Goal: Information Seeking & Learning: Learn about a topic

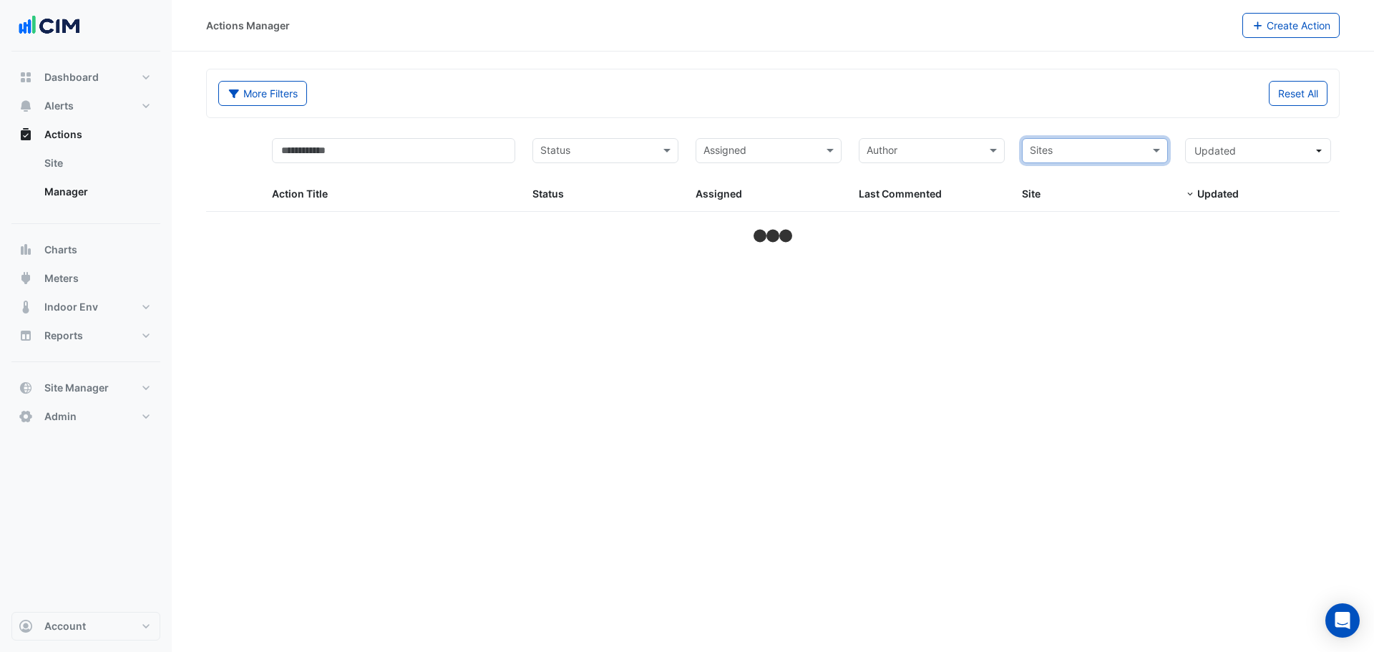
click at [1096, 150] on input "text" at bounding box center [1087, 152] width 114 height 16
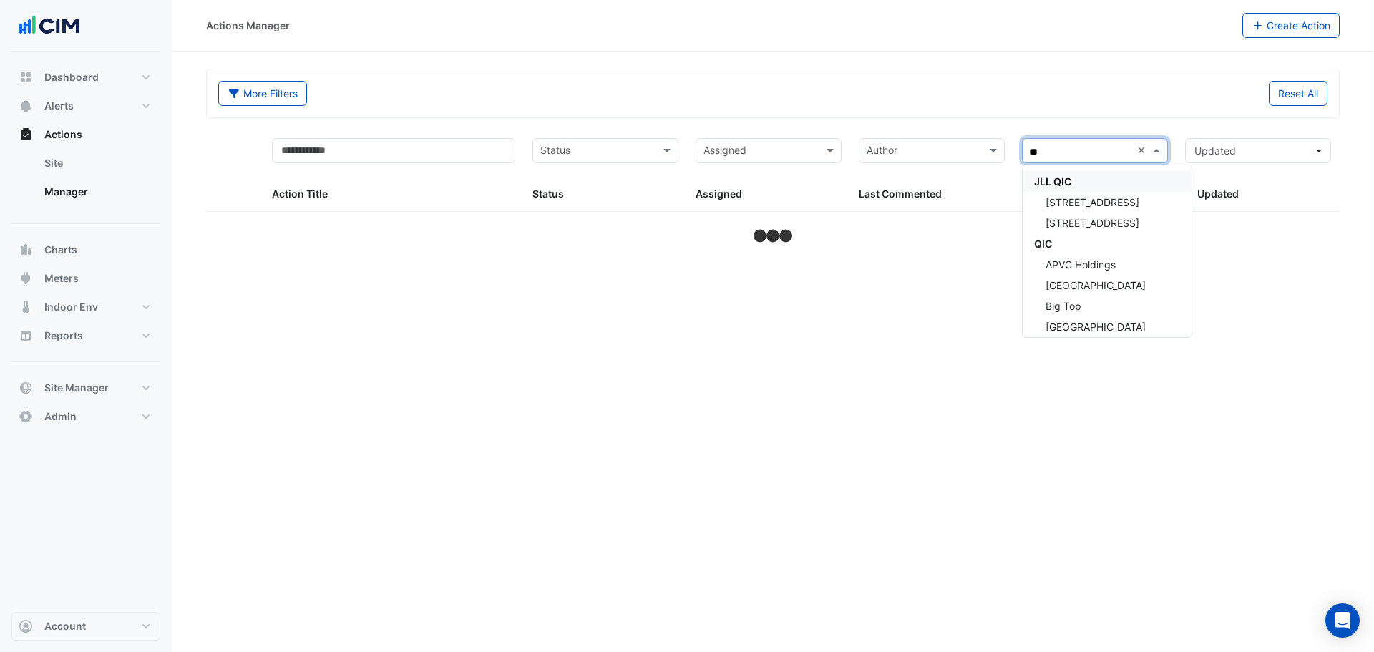
type input "***"
click at [1064, 241] on div "QIC" at bounding box center [1106, 243] width 169 height 21
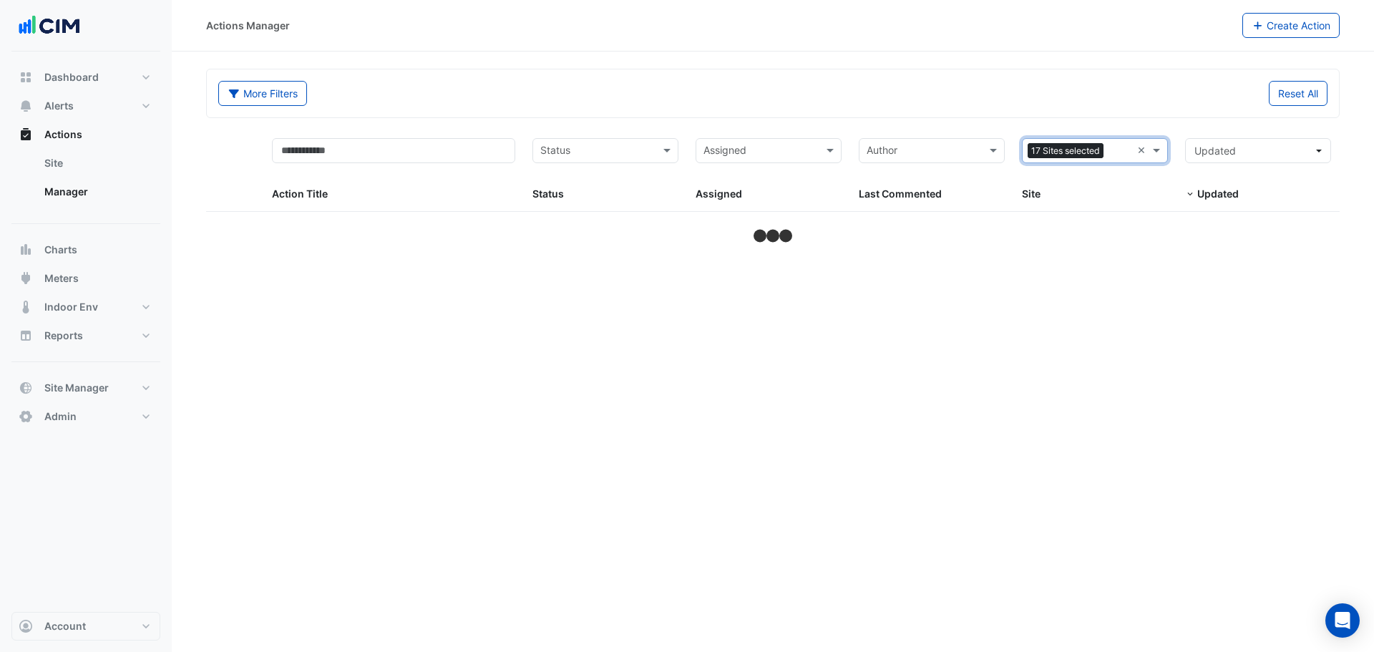
select select "***"
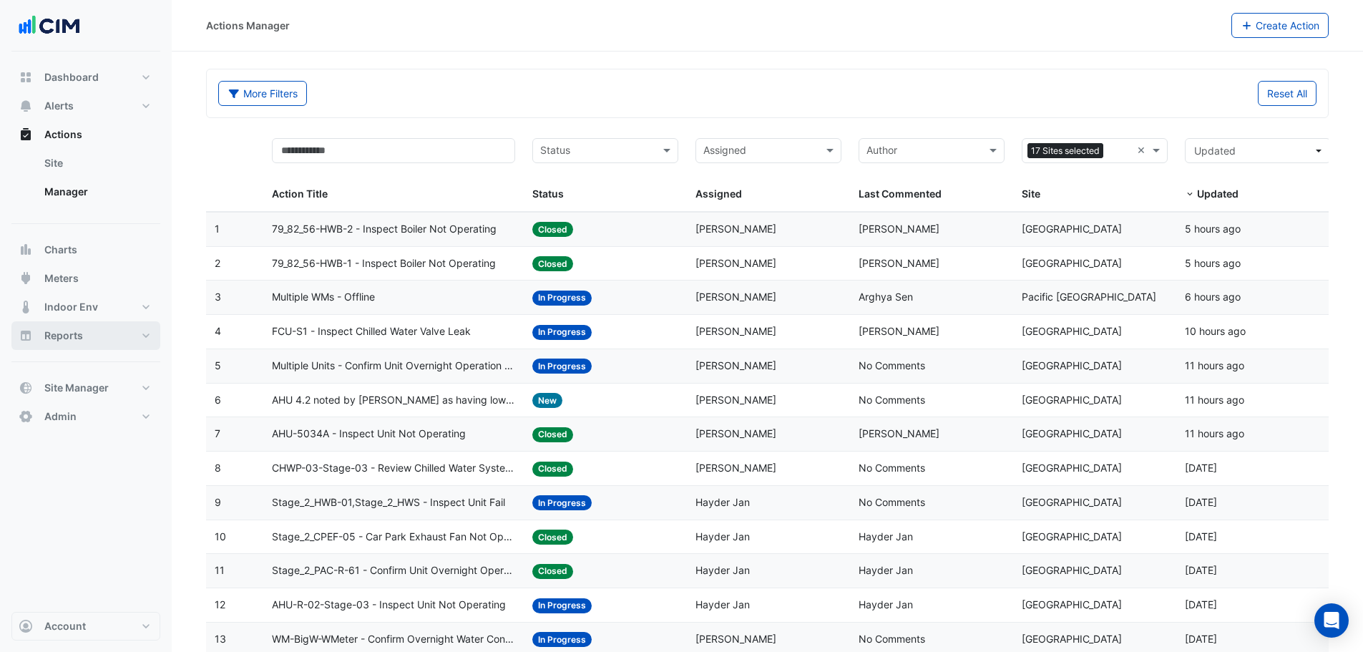
click at [77, 333] on span "Reports" at bounding box center [63, 335] width 39 height 14
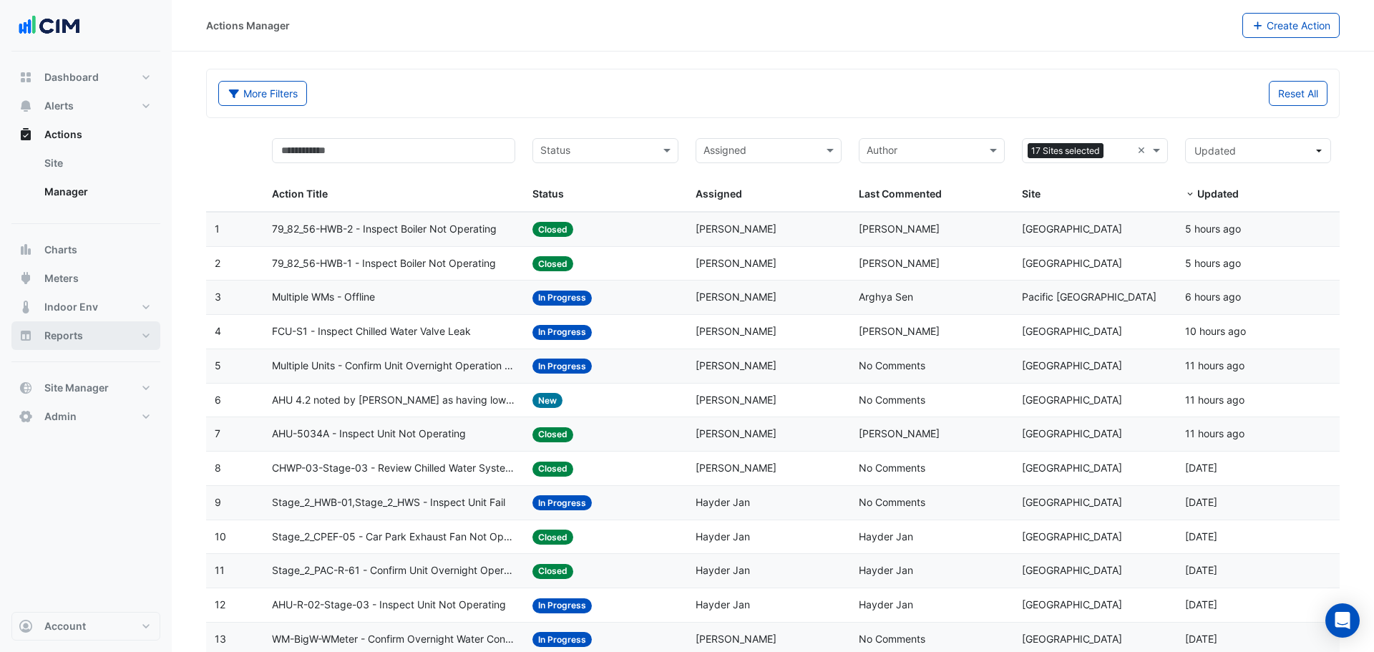
select select "***"
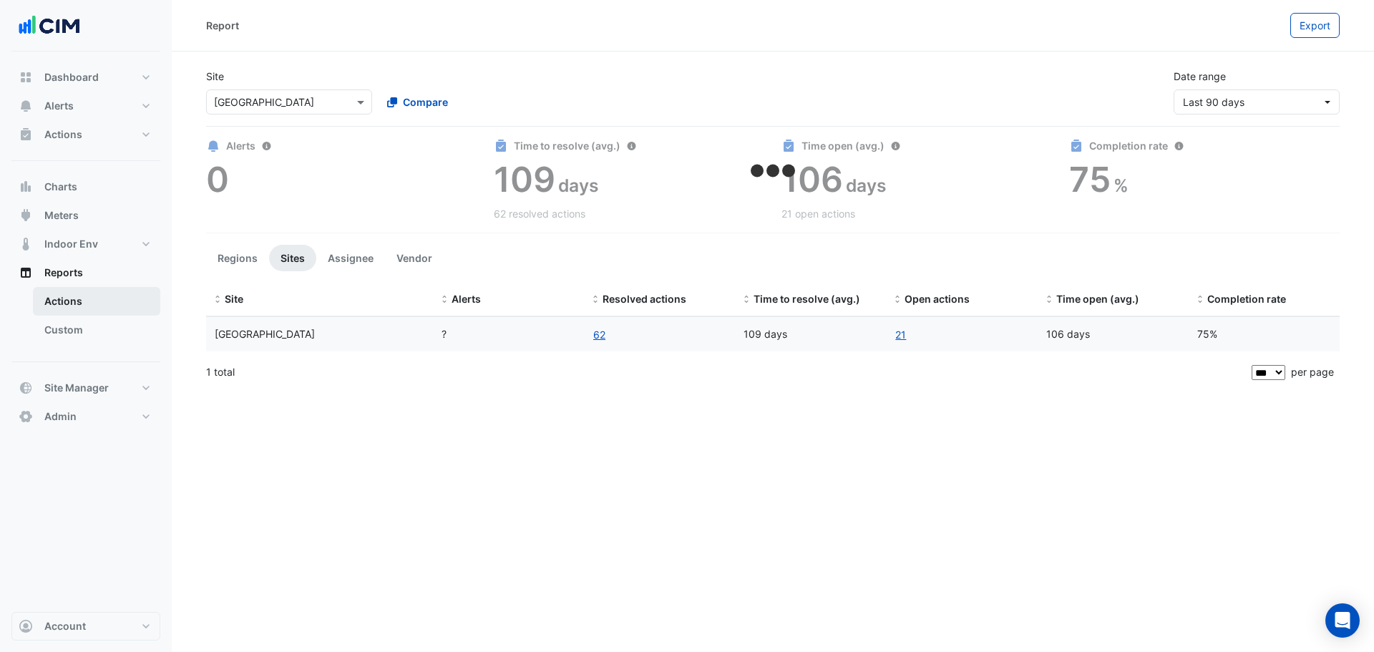
click at [82, 302] on link "Actions" at bounding box center [96, 301] width 127 height 29
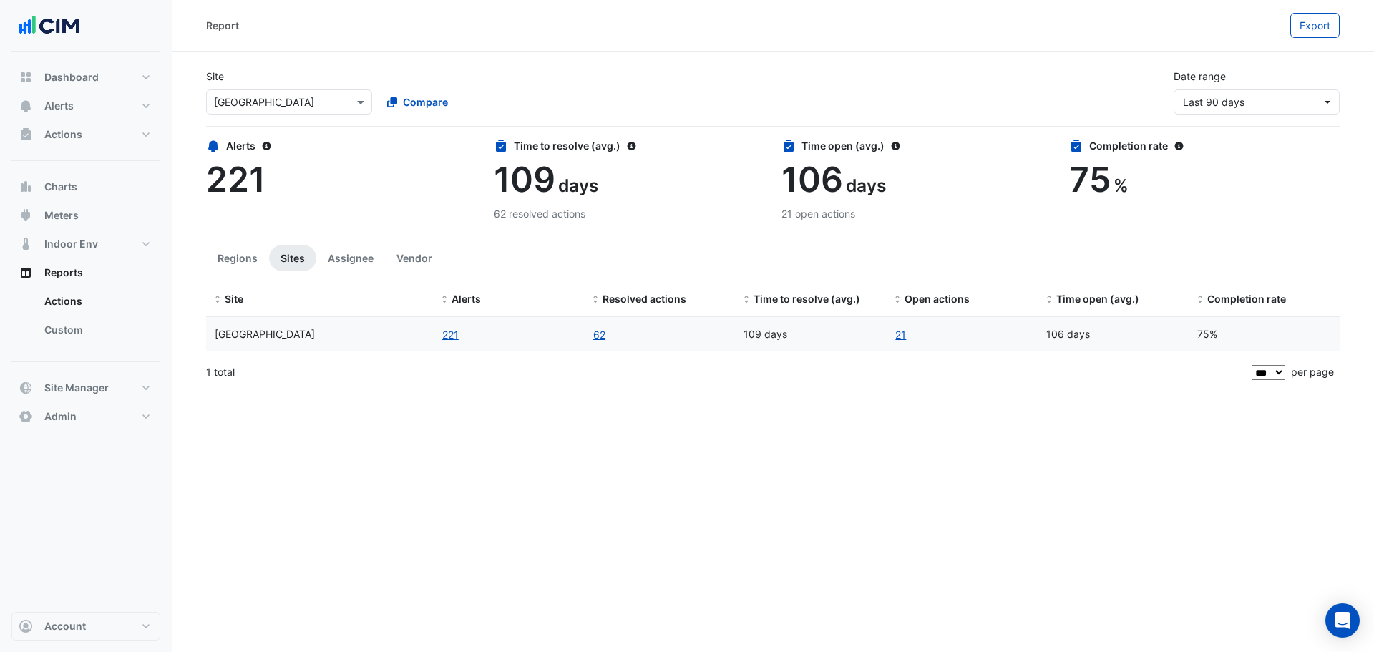
click at [341, 104] on div at bounding box center [289, 102] width 165 height 16
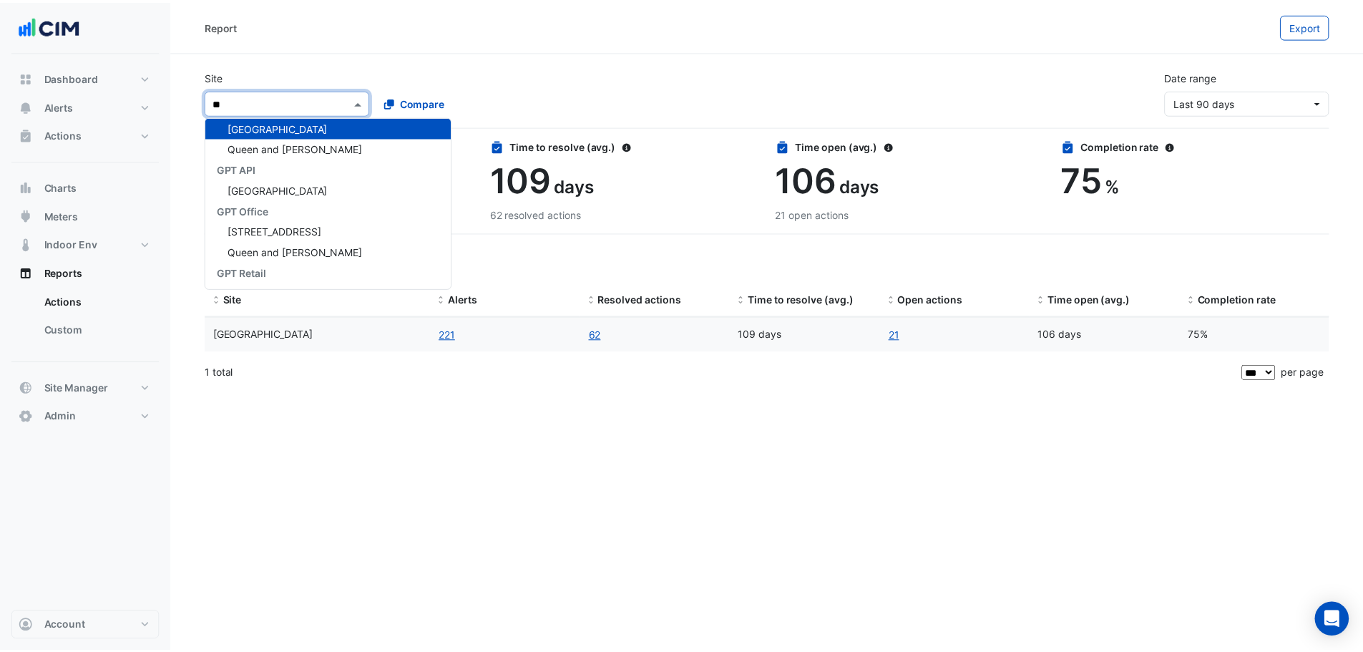
scroll to position [607, 0]
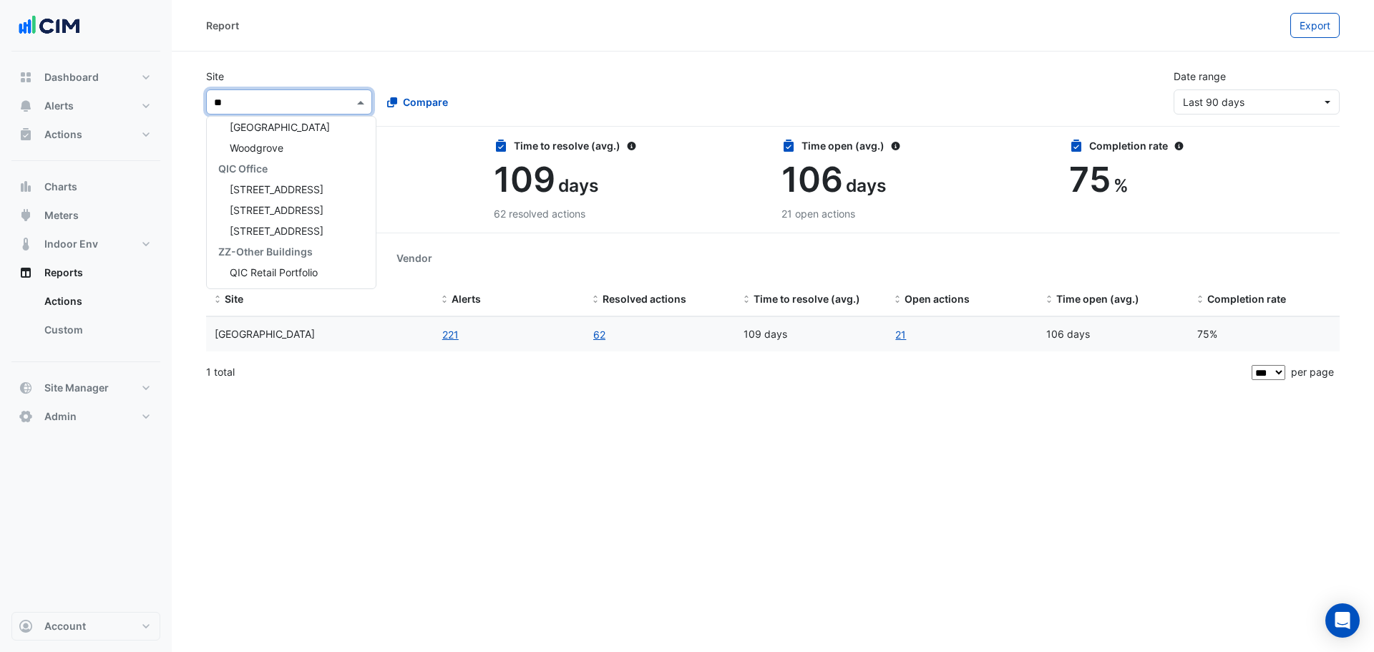
type input "***"
click at [277, 131] on span "[GEOGRAPHIC_DATA]" at bounding box center [280, 127] width 100 height 12
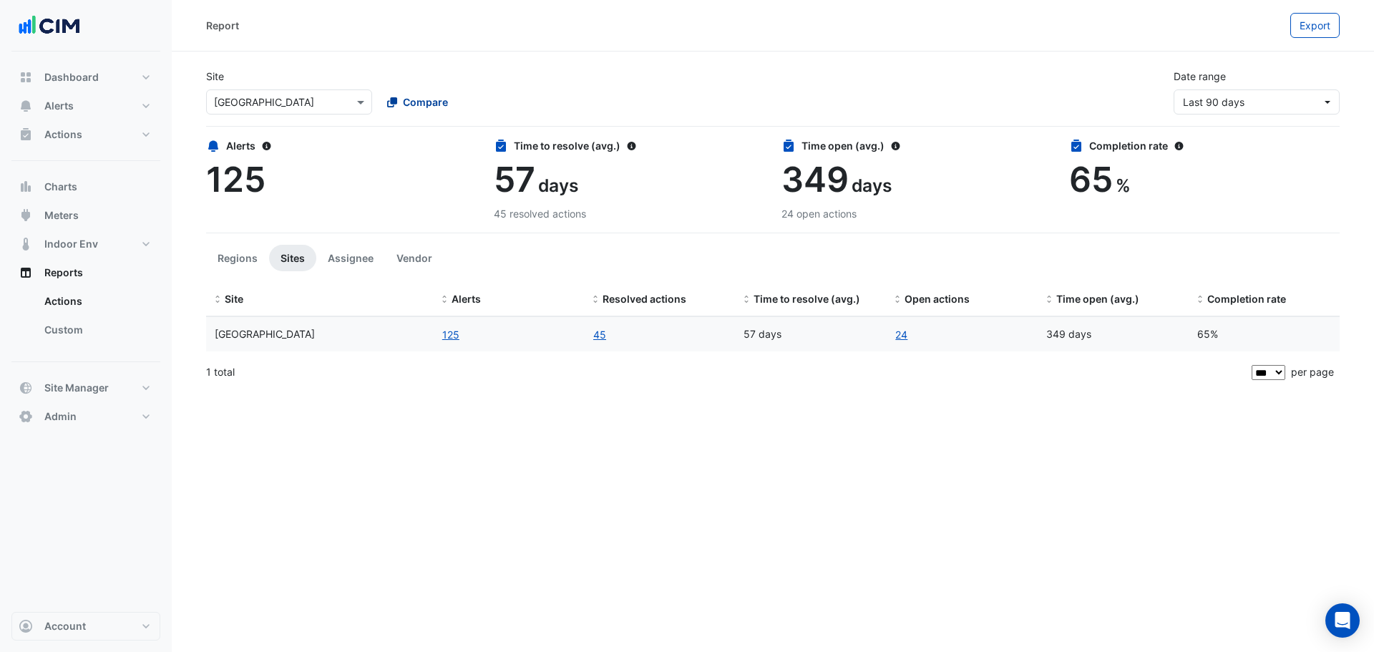
click at [420, 101] on span "Compare" at bounding box center [425, 101] width 45 height 15
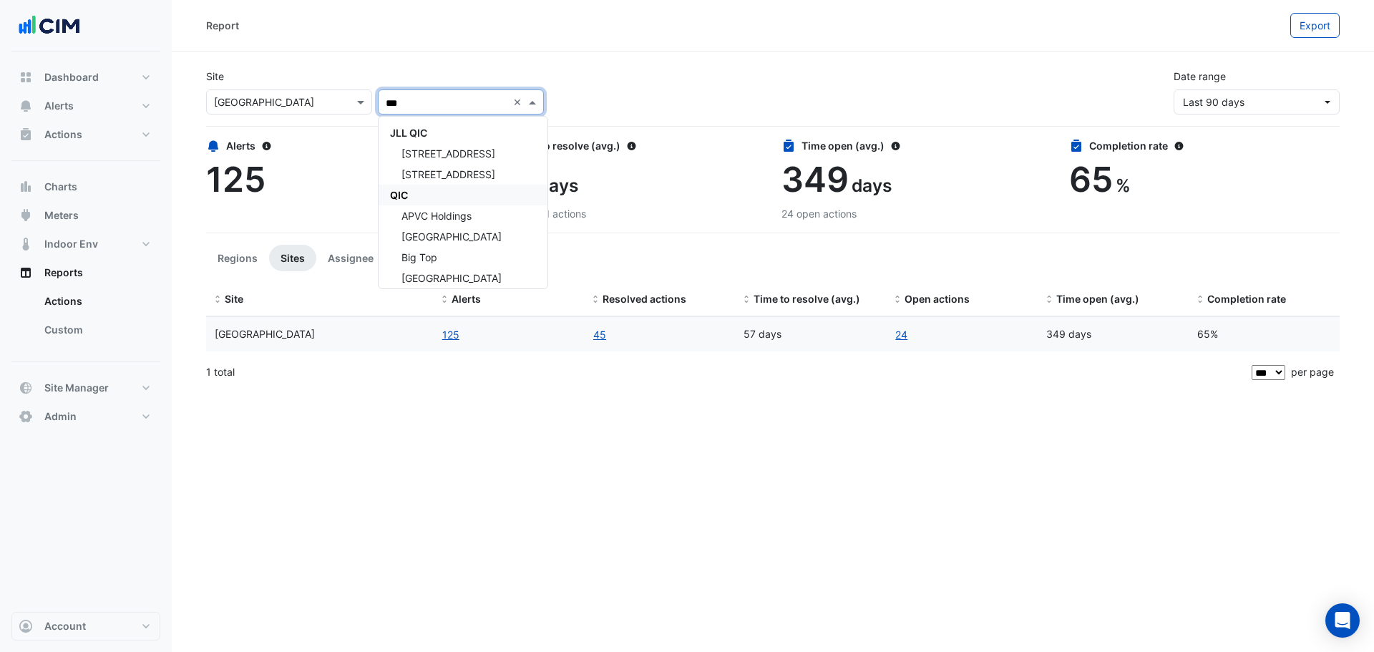
click at [426, 195] on div "QIC" at bounding box center [462, 195] width 169 height 21
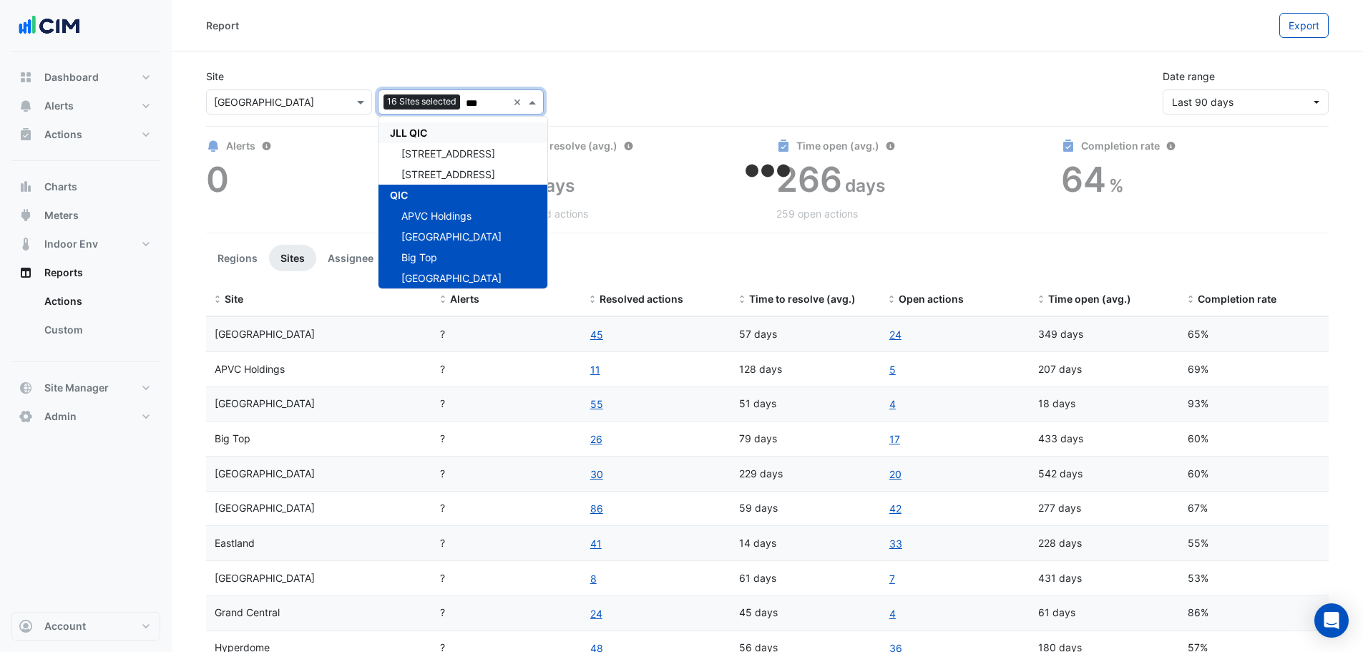
type input "***"
click at [522, 44] on div "Report Export" at bounding box center [767, 26] width 1191 height 52
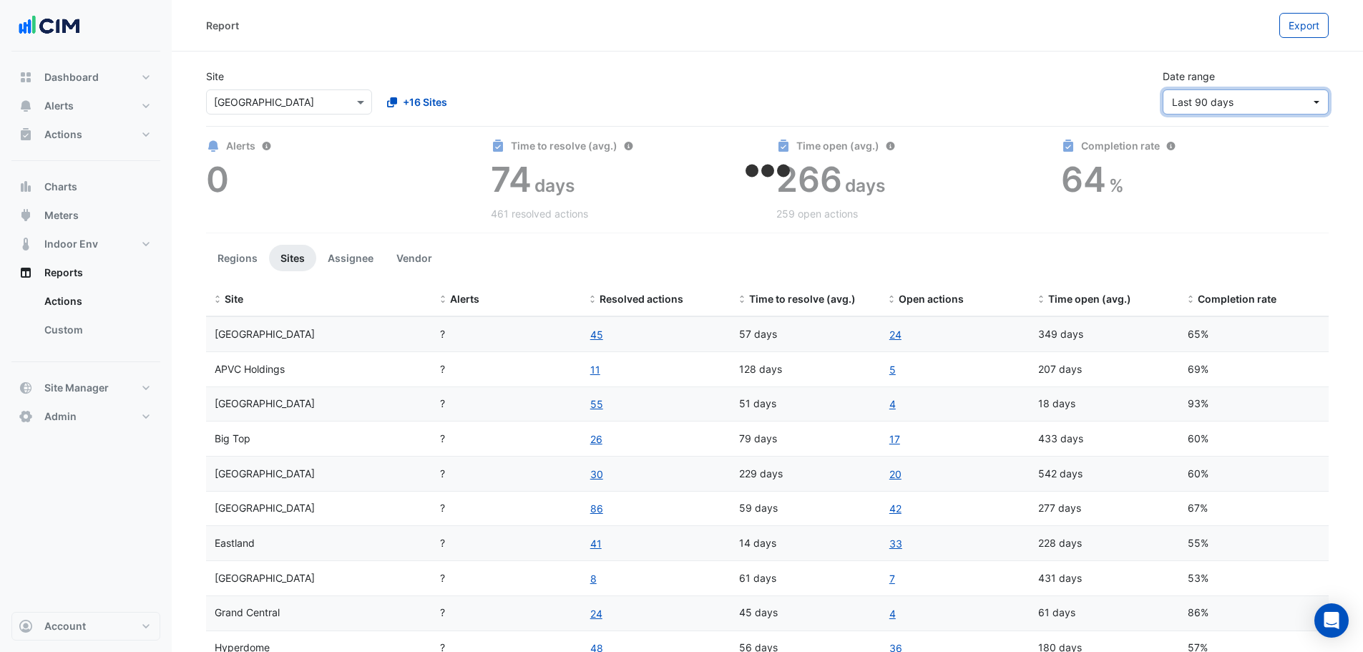
click at [1191, 101] on span "Last 90 days" at bounding box center [1203, 102] width 62 height 12
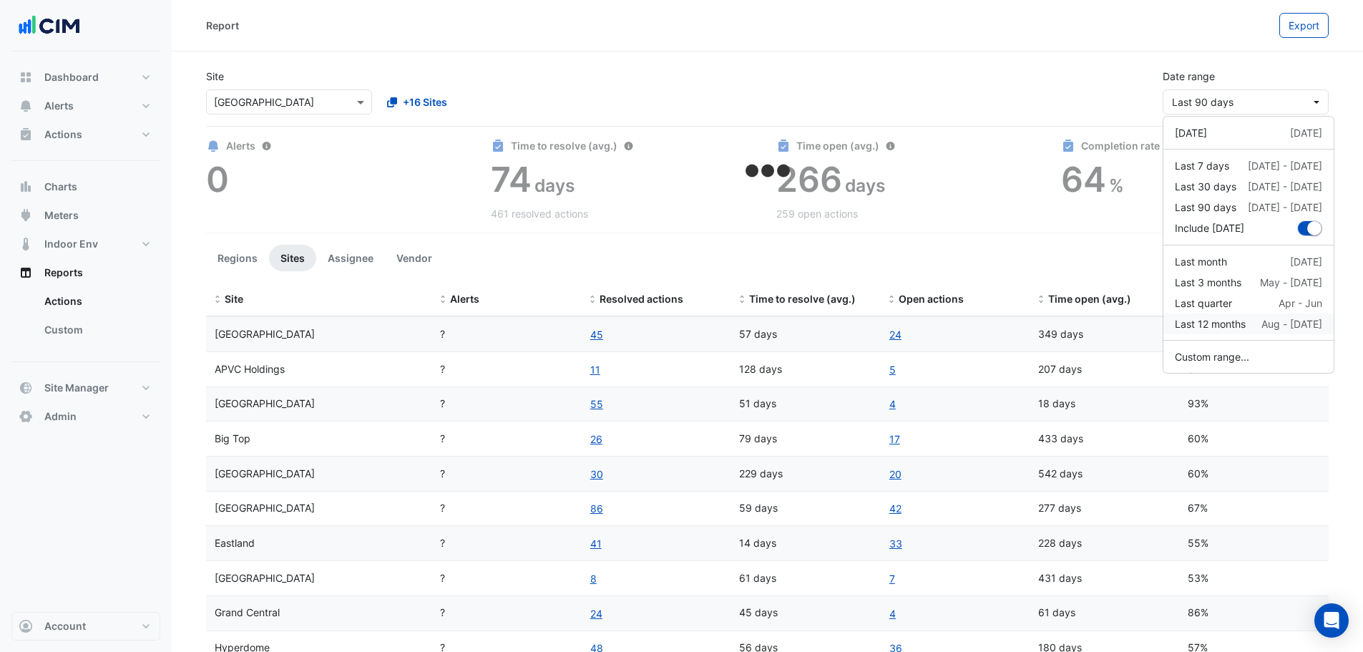
click at [1215, 322] on div "Last 12 months" at bounding box center [1210, 323] width 71 height 15
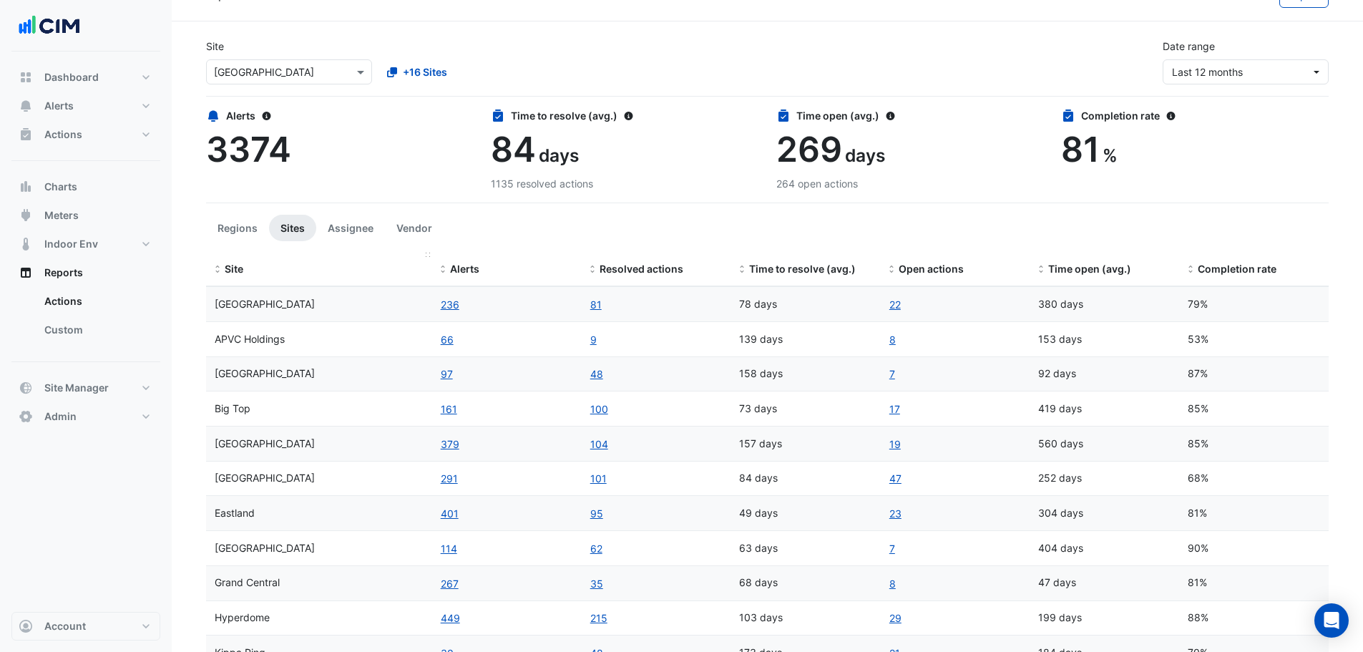
scroll to position [9, 0]
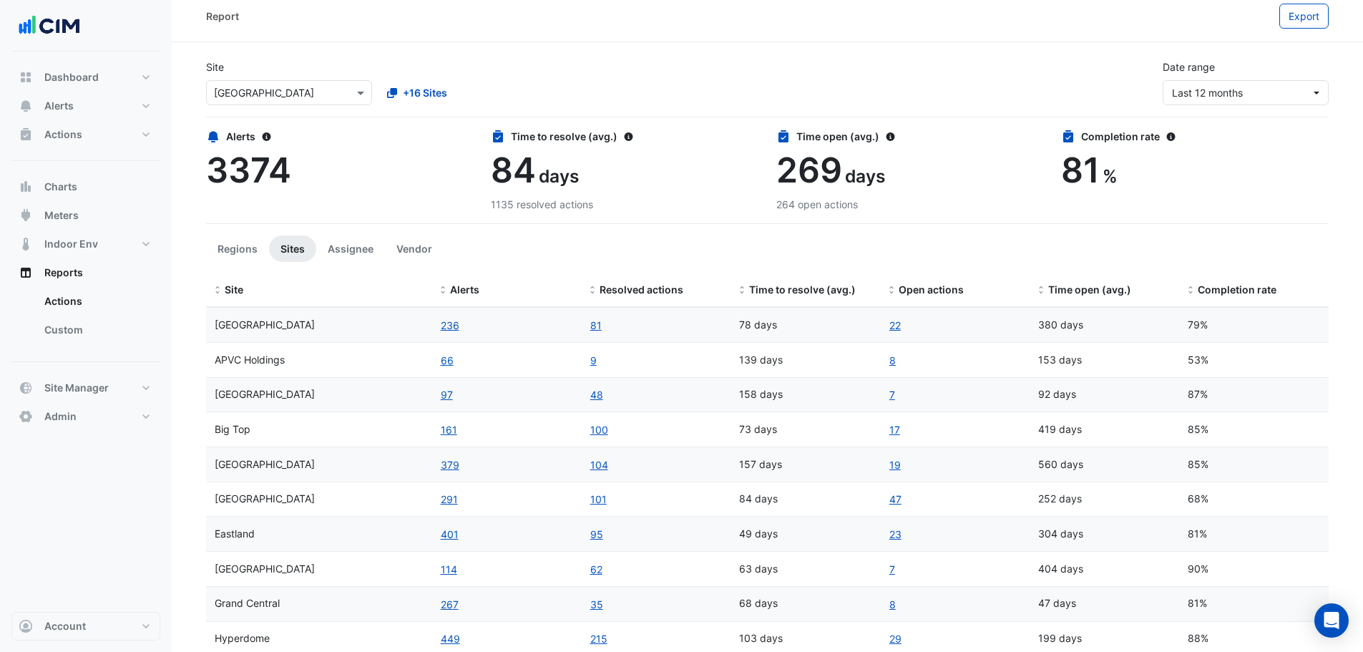
drag, startPoint x: 305, startPoint y: 97, endPoint x: 300, endPoint y: 105, distance: 9.6
click at [305, 97] on input "text" at bounding box center [275, 93] width 122 height 15
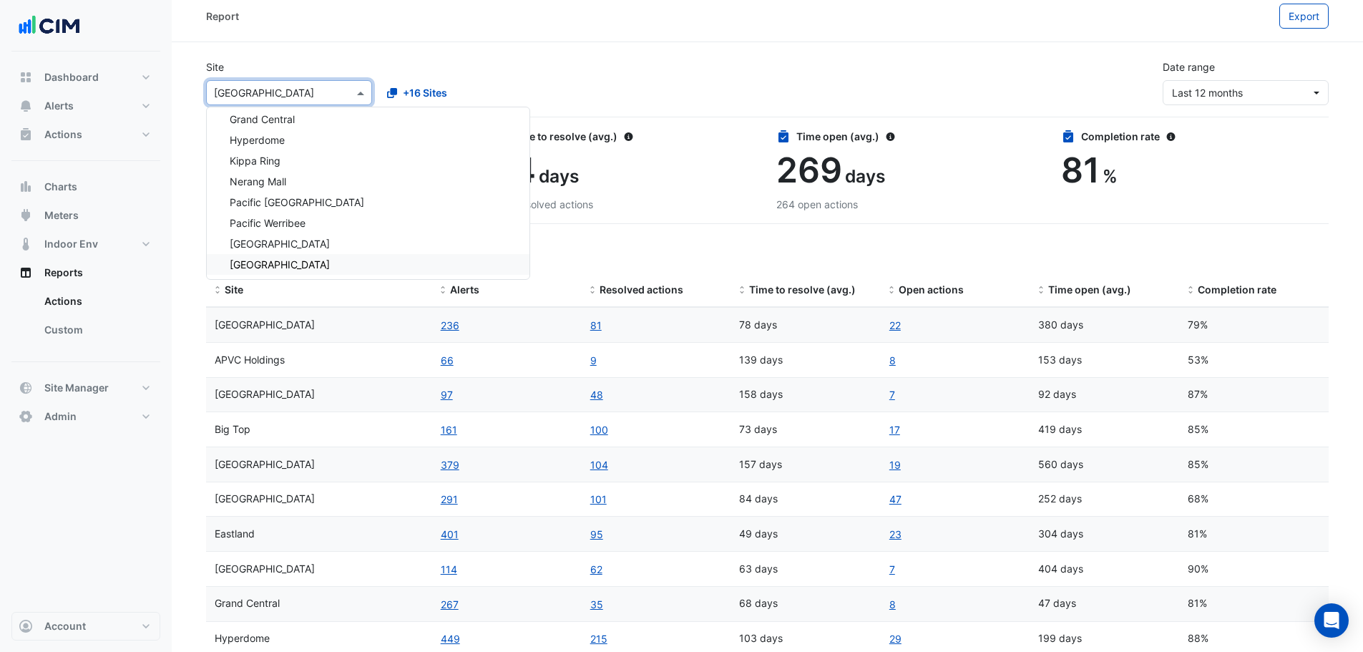
scroll to position [19389, 0]
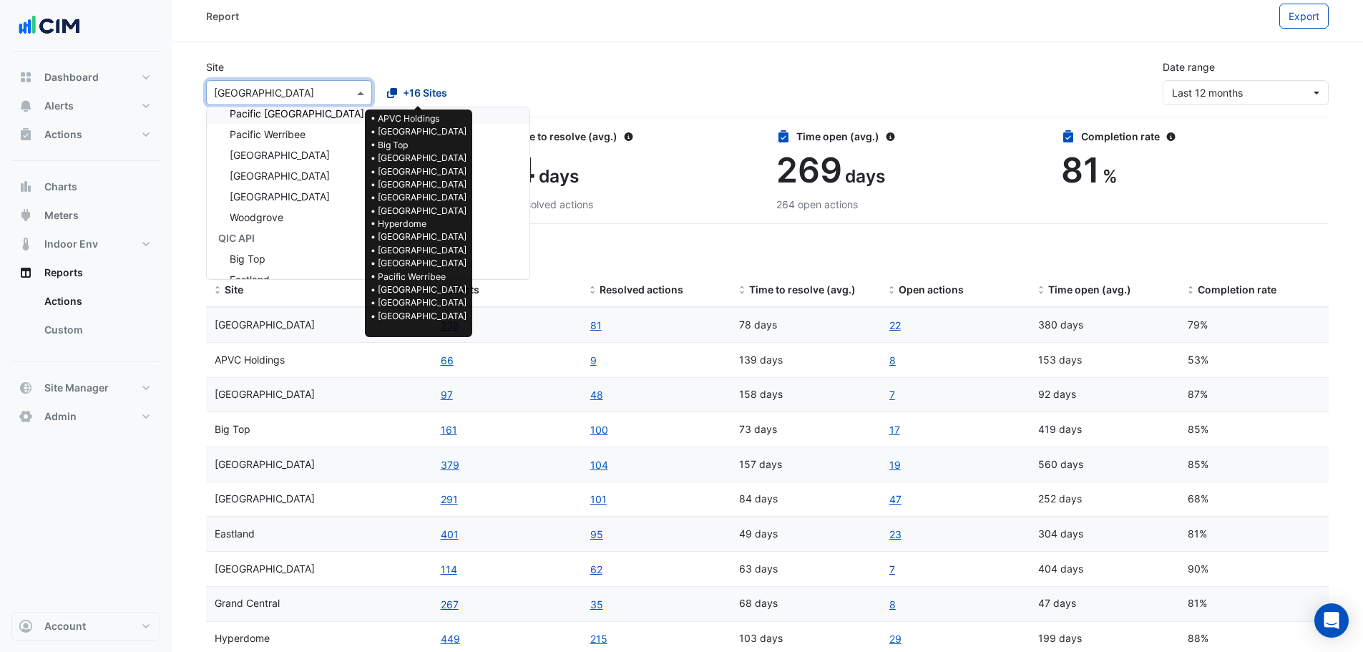
click at [420, 89] on span "+16 Sites" at bounding box center [425, 92] width 44 height 15
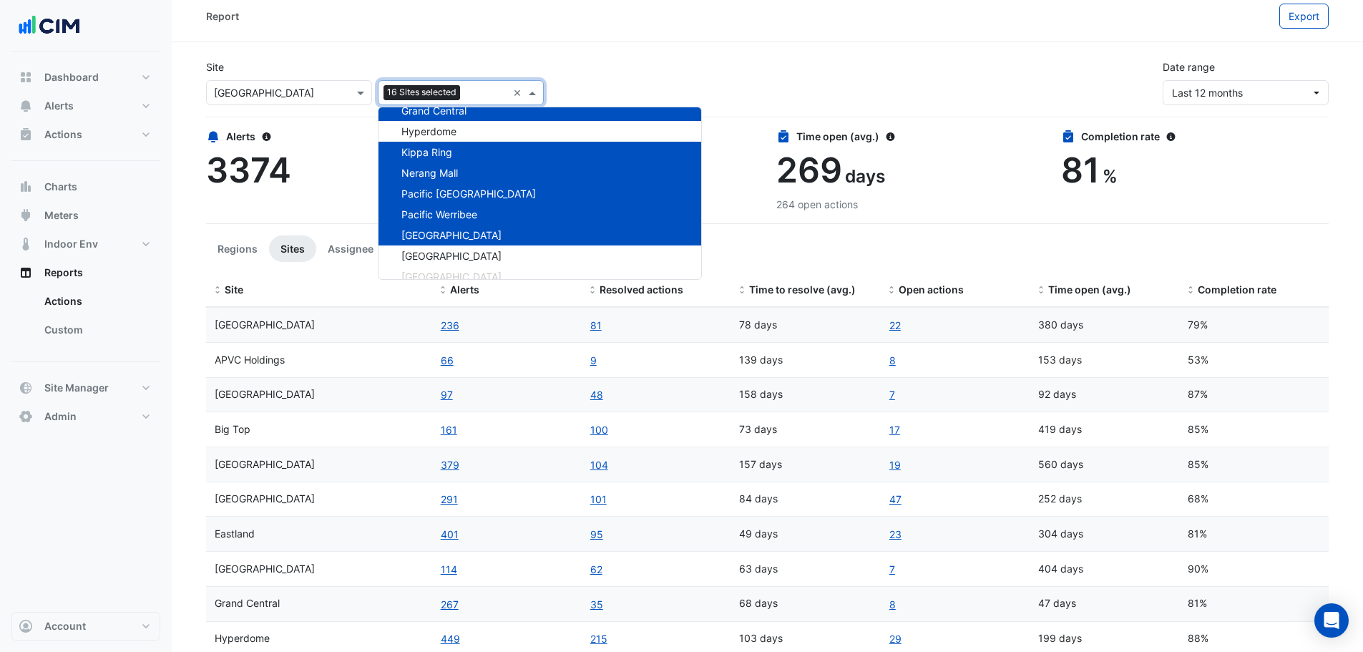
scroll to position [19274, 0]
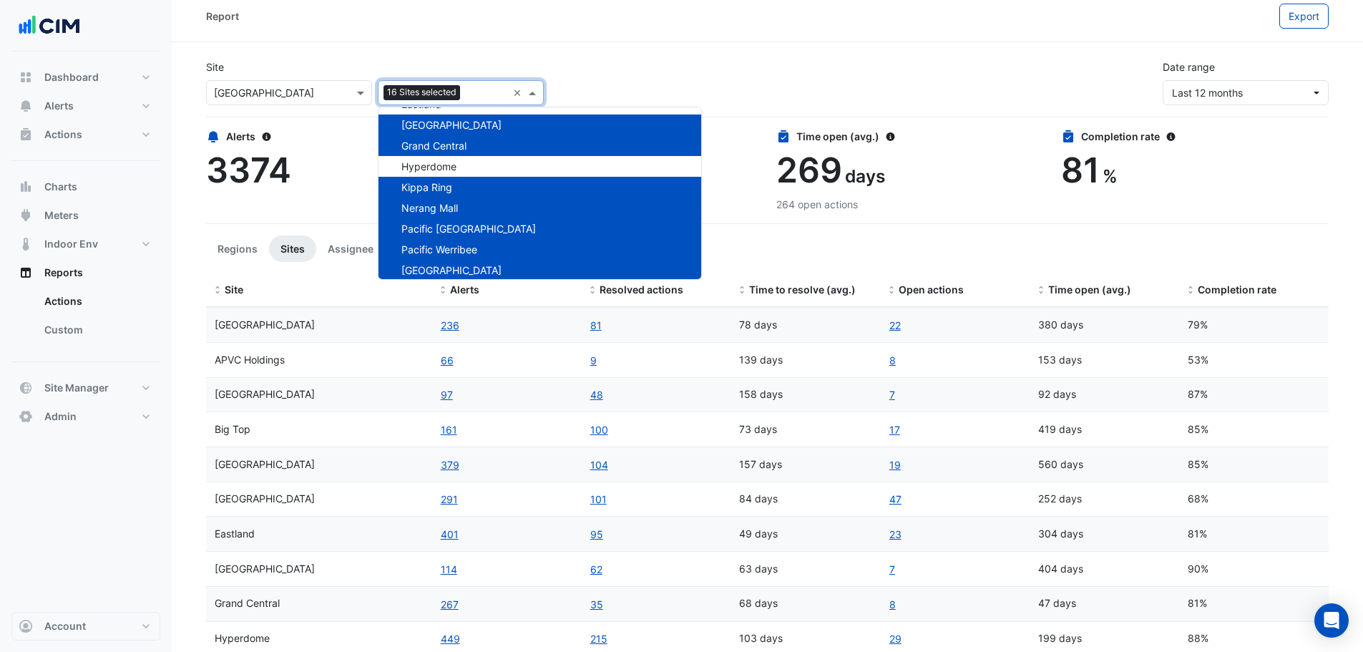
click at [458, 225] on span "Pacific [GEOGRAPHIC_DATA]" at bounding box center [468, 229] width 135 height 12
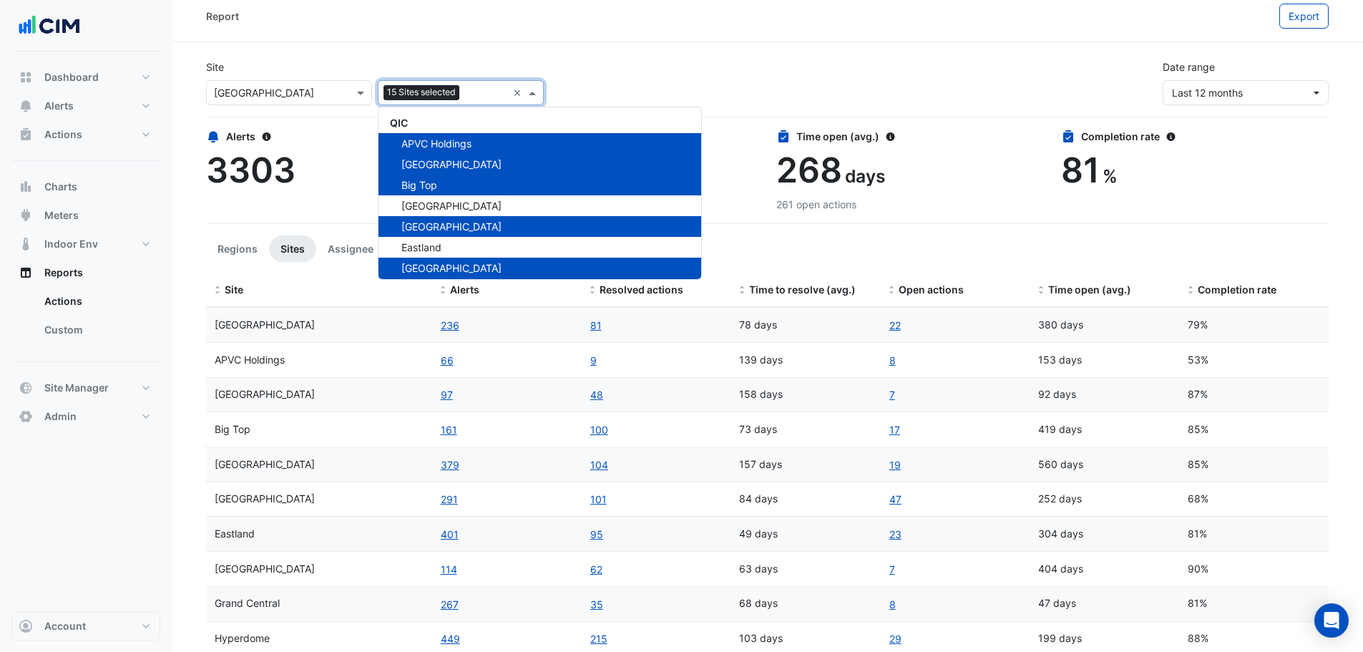
scroll to position [19059, 0]
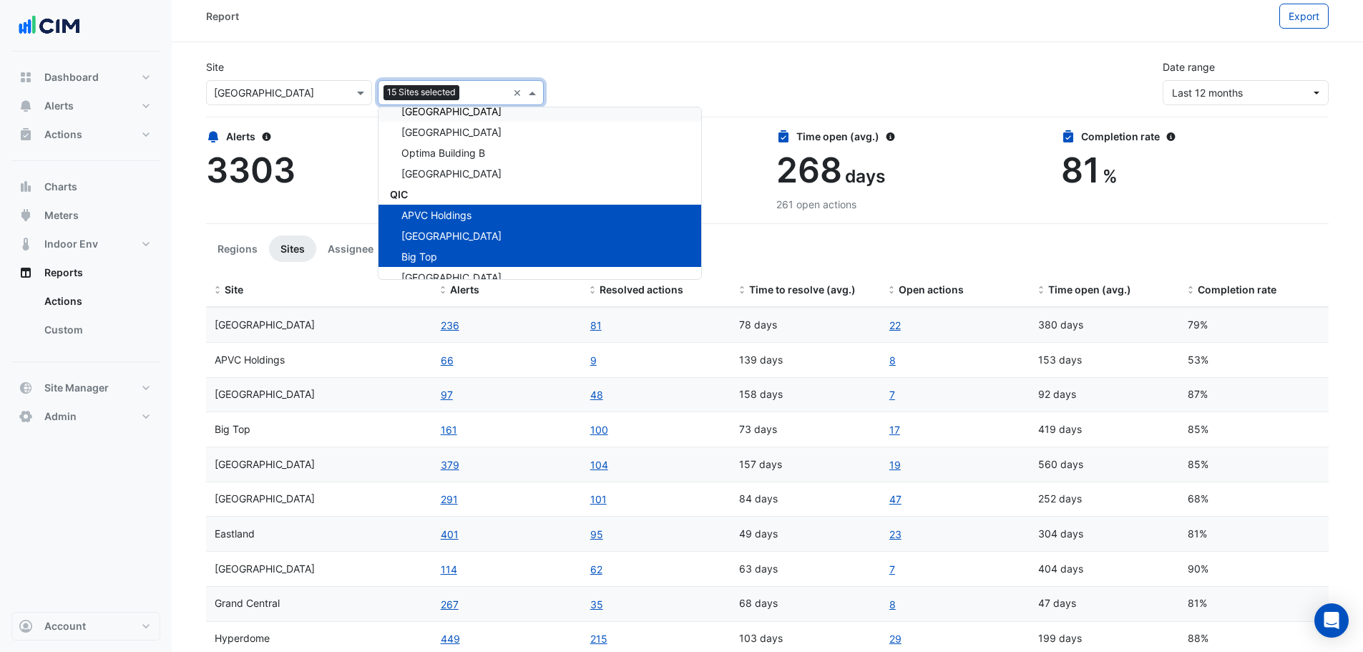
click at [576, 39] on div "Report Export" at bounding box center [767, 17] width 1191 height 52
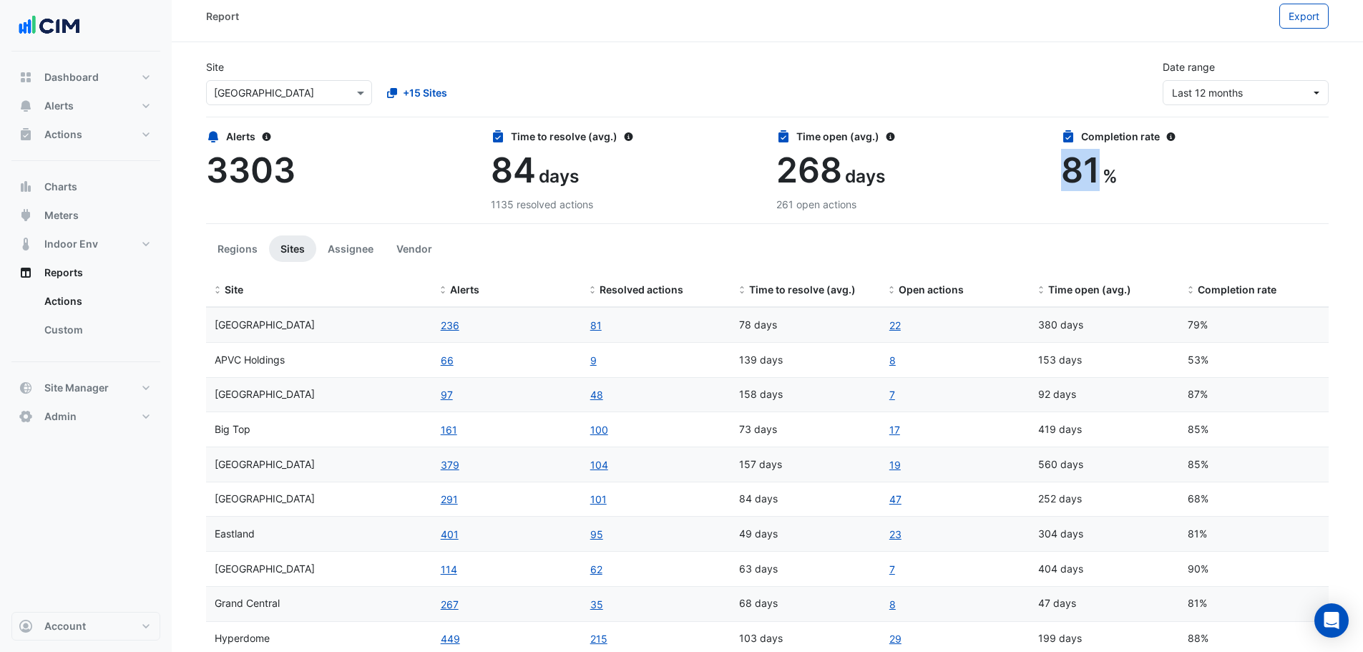
drag, startPoint x: 1064, startPoint y: 173, endPoint x: 1091, endPoint y: 173, distance: 27.2
click at [1098, 175] on span "81" at bounding box center [1080, 170] width 39 height 42
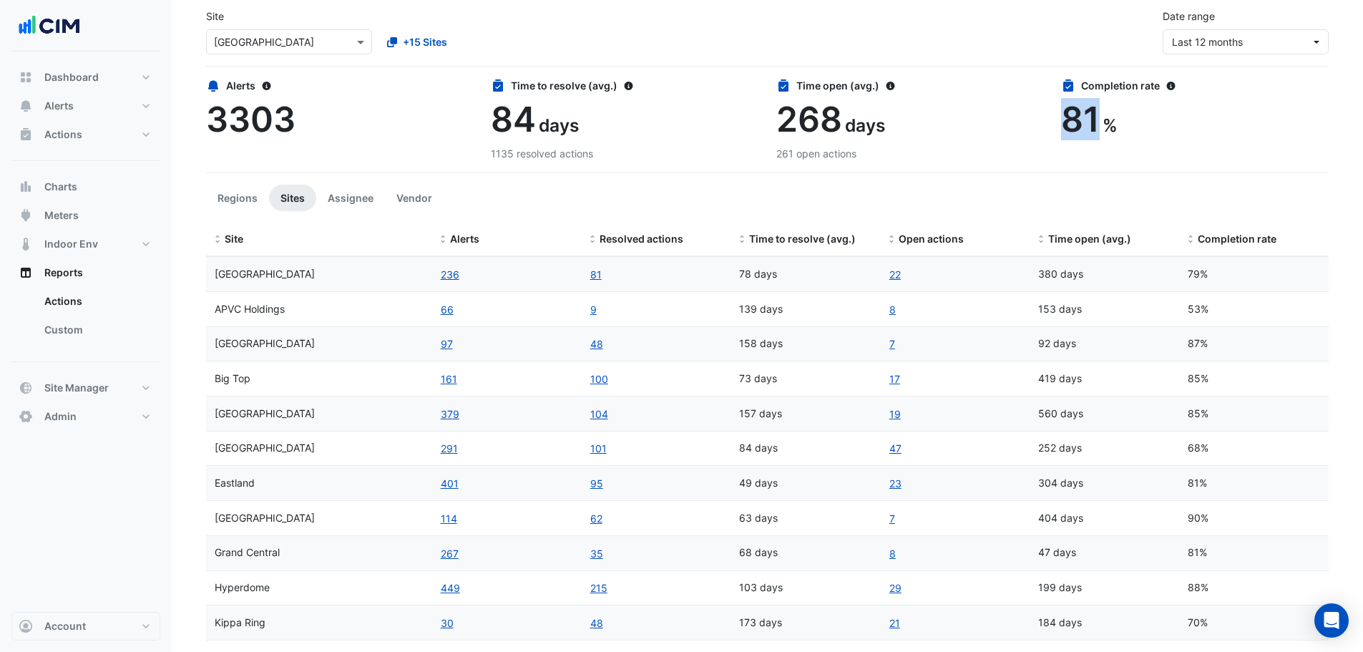
scroll to position [0, 0]
